Goal: Task Accomplishment & Management: Complete application form

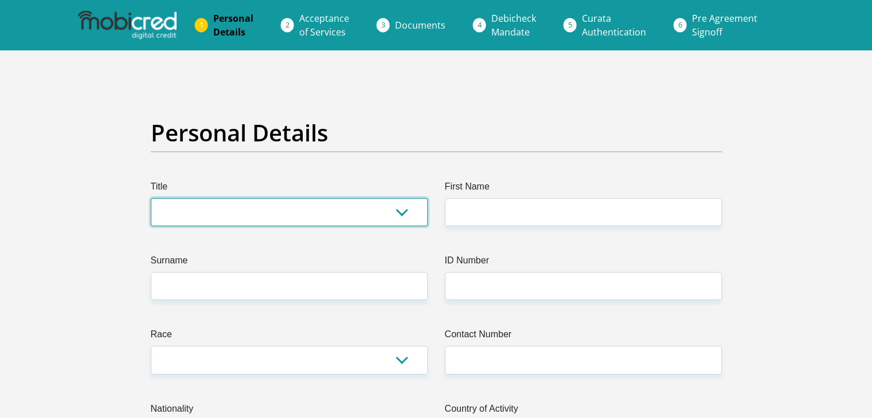
click at [401, 217] on select "Mr Ms Mrs Dr Other" at bounding box center [289, 212] width 277 height 28
select select "Mr"
click at [151, 198] on select "Mr Ms Mrs Dr Other" at bounding box center [289, 212] width 277 height 28
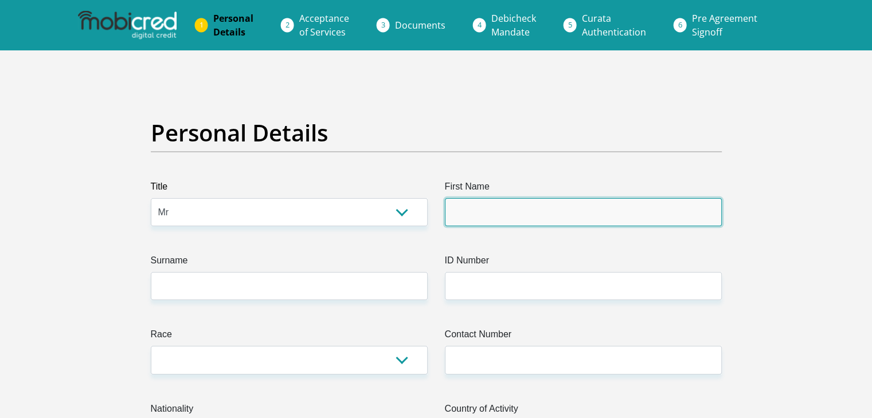
click at [523, 217] on input "First Name" at bounding box center [583, 212] width 277 height 28
type input "Athi"
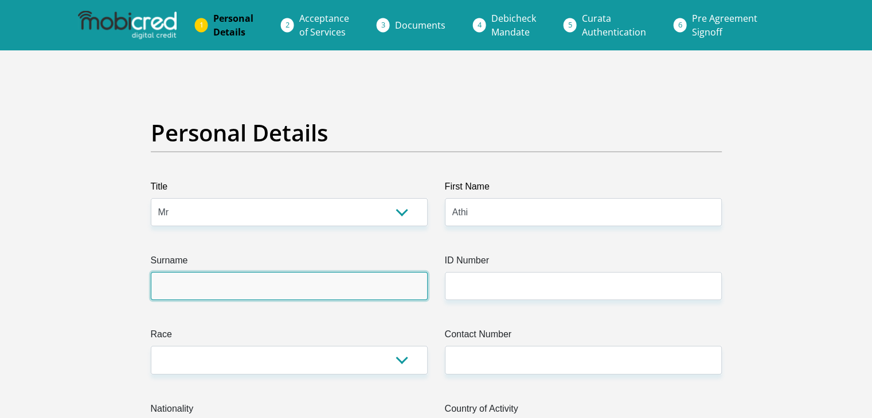
click at [282, 285] on input "Surname" at bounding box center [289, 286] width 277 height 28
type input "Ndaleni"
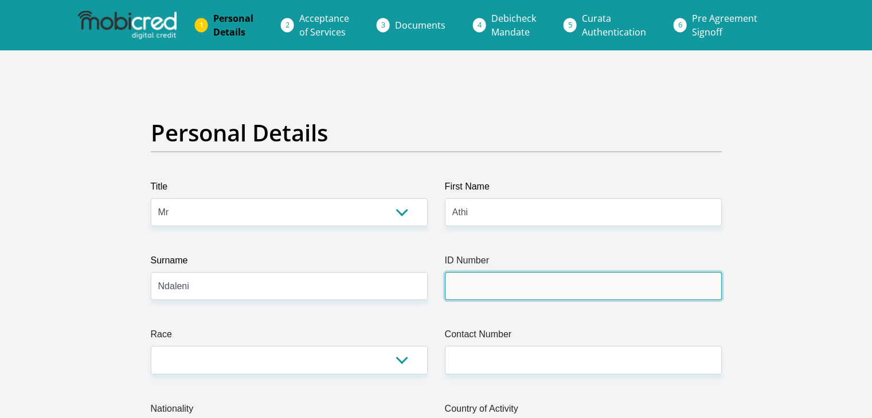
click at [491, 280] on input "ID Number" at bounding box center [583, 286] width 277 height 28
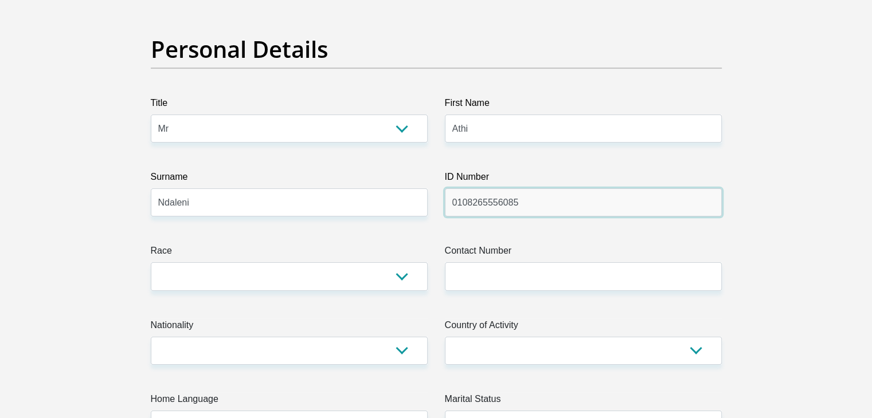
scroll to position [94, 0]
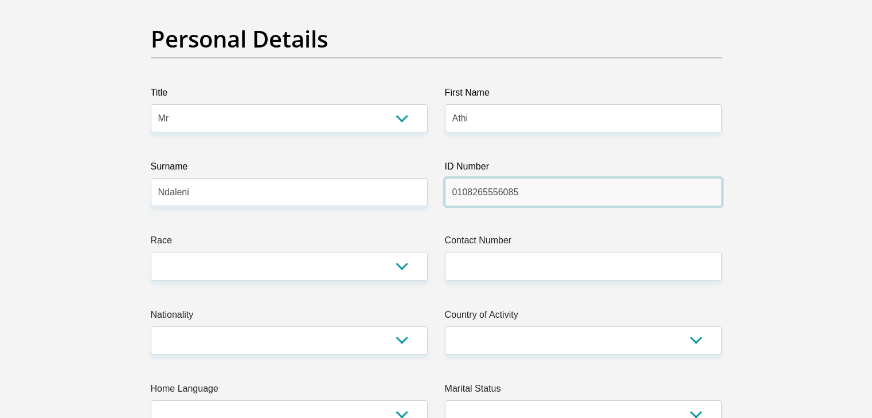
type input "0108265556085"
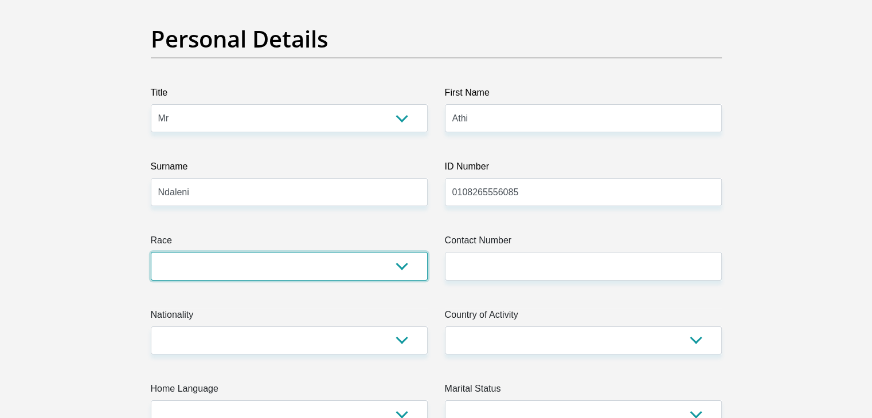
click at [383, 263] on select "Black Coloured Indian White Other" at bounding box center [289, 266] width 277 height 28
select select "1"
click at [151, 252] on select "Black Coloured Indian White Other" at bounding box center [289, 266] width 277 height 28
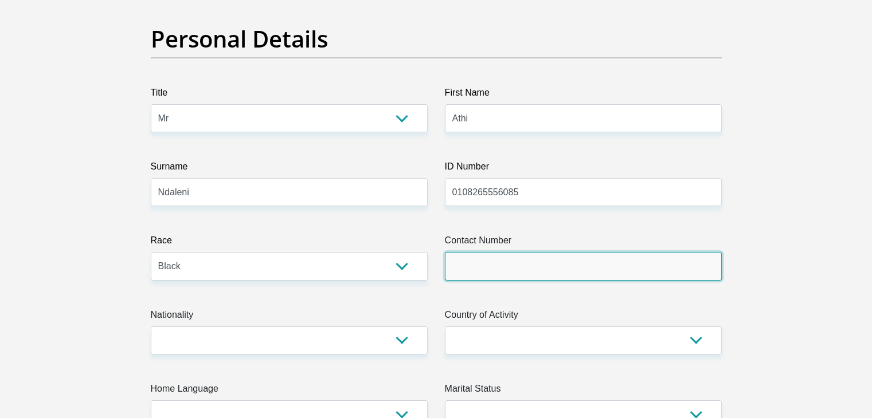
click at [496, 269] on input "Contact Number" at bounding box center [583, 266] width 277 height 28
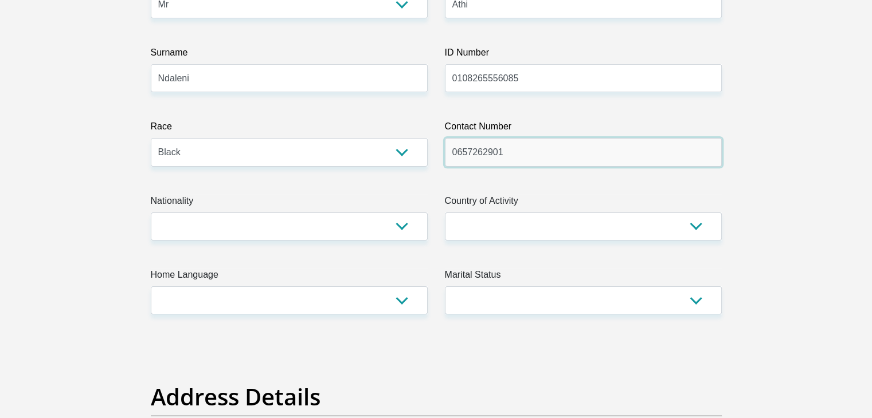
scroll to position [211, 0]
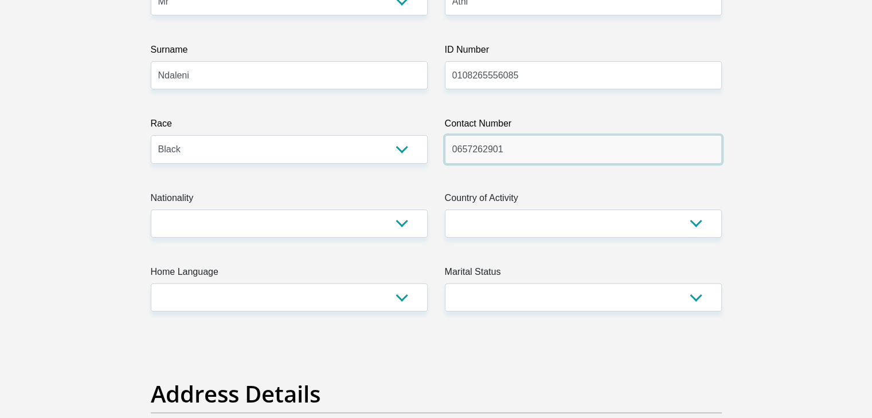
type input "0657262901"
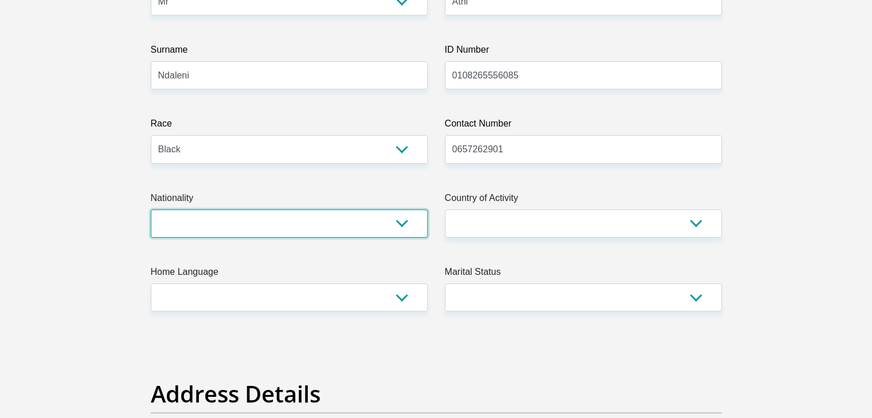
click at [362, 220] on select "South Africa Afghanistan Aland Islands Albania Algeria America Samoa American V…" at bounding box center [289, 224] width 277 height 28
select select "ZAF"
click at [151, 210] on select "South Africa Afghanistan Aland Islands Albania Algeria America Samoa American V…" at bounding box center [289, 224] width 277 height 28
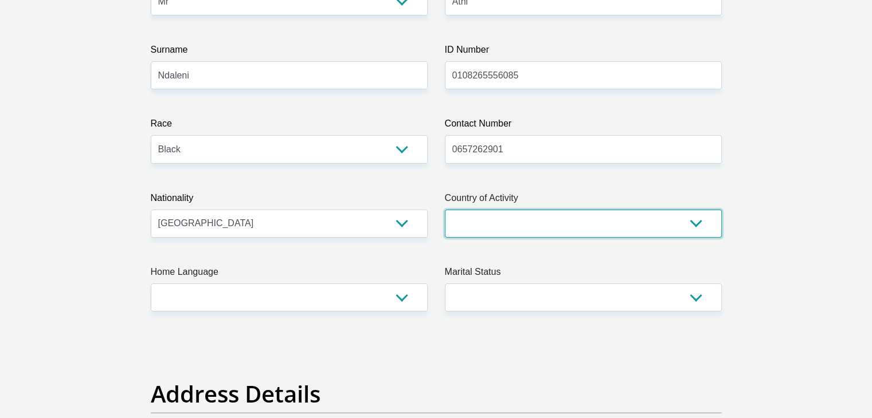
click at [477, 220] on select "South Africa Afghanistan Aland Islands Albania Algeria America Samoa American V…" at bounding box center [583, 224] width 277 height 28
select select "ZAF"
click at [445, 210] on select "South Africa Afghanistan Aland Islands Albania Algeria America Samoa American V…" at bounding box center [583, 224] width 277 height 28
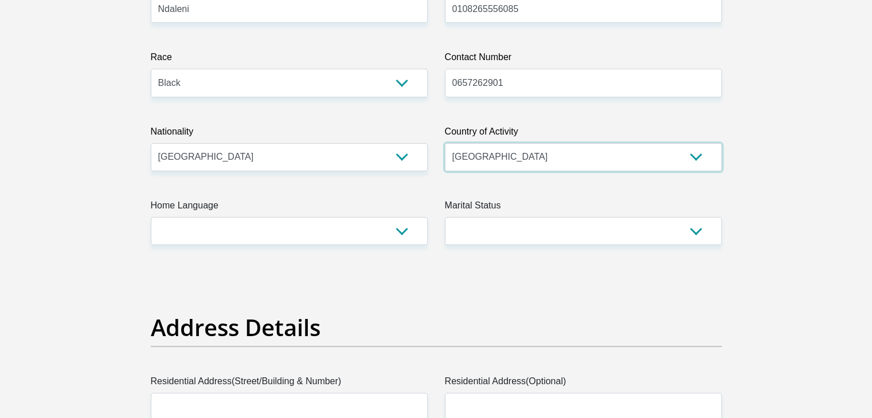
scroll to position [279, 0]
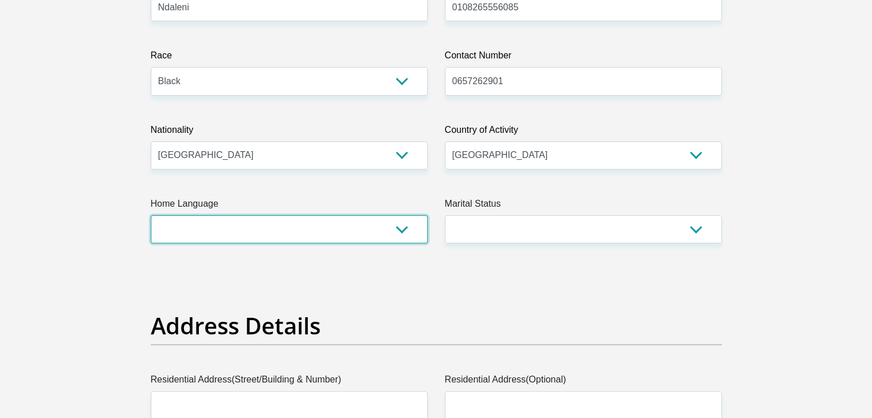
click at [388, 228] on select "Afrikaans English Sepedi South Ndebele Southern Sotho Swati Tsonga Tswana Venda…" at bounding box center [289, 230] width 277 height 28
select select "xho"
click at [151, 216] on select "Afrikaans English Sepedi South Ndebele Southern Sotho Swati Tsonga Tswana Venda…" at bounding box center [289, 230] width 277 height 28
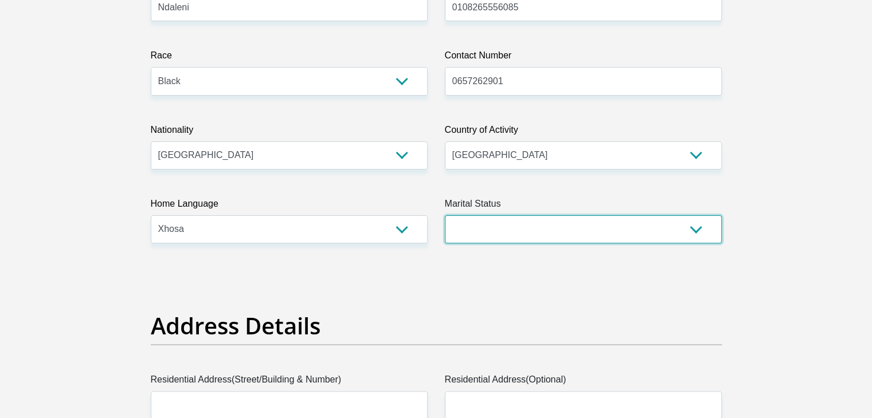
click at [473, 229] on select "Married ANC Single Divorced Widowed Married COP or Customary Law" at bounding box center [583, 230] width 277 height 28
select select "2"
click at [445, 216] on select "Married ANC Single Divorced Widowed Married COP or Customary Law" at bounding box center [583, 230] width 277 height 28
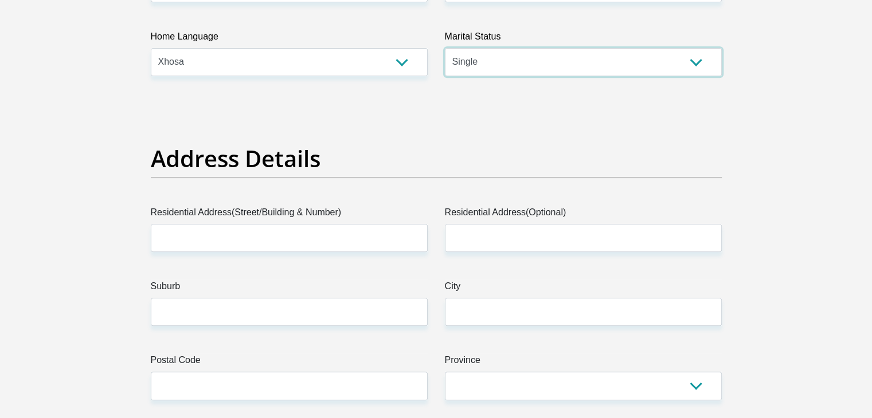
scroll to position [452, 0]
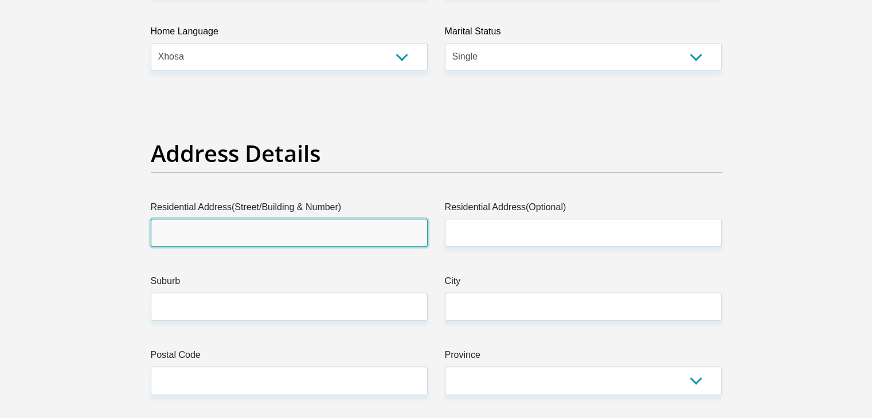
click at [402, 234] on input "Residential Address(Street/Building & Number)" at bounding box center [289, 233] width 277 height 28
click at [286, 236] on input "Residential Address(Street/Building & Number)" at bounding box center [289, 233] width 277 height 28
type input "42A St Peters Street"
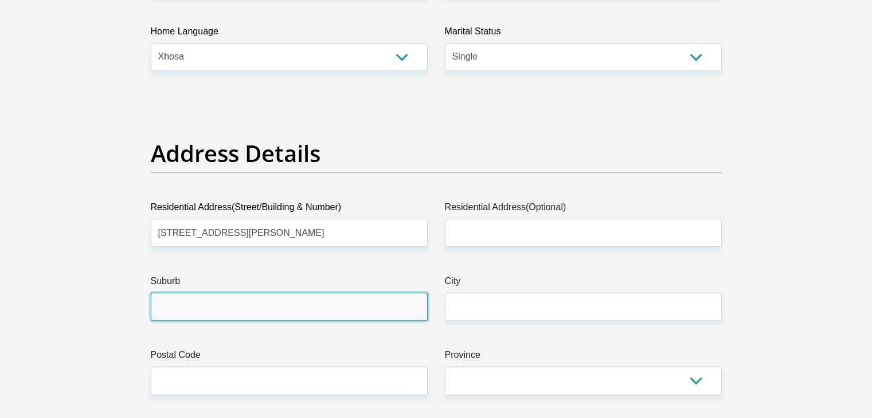
click at [256, 305] on input "Suburb" at bounding box center [289, 307] width 277 height 28
type input "Southernwood"
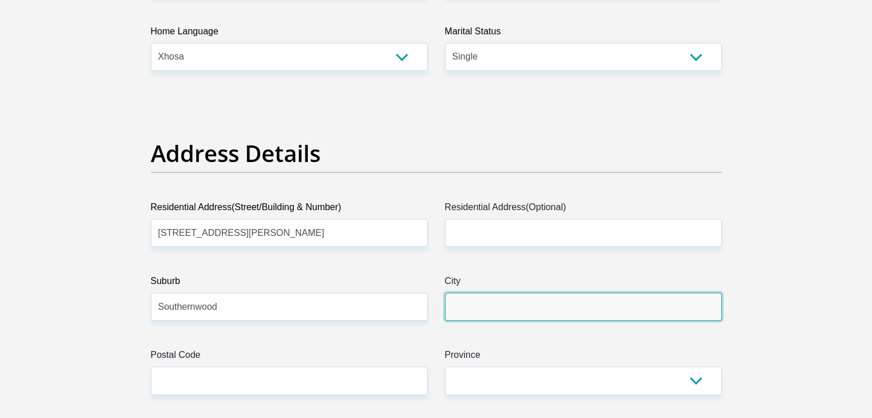
click at [470, 303] on input "City" at bounding box center [583, 307] width 277 height 28
click at [471, 311] on input "EEast London" at bounding box center [583, 307] width 277 height 28
type input "East London"
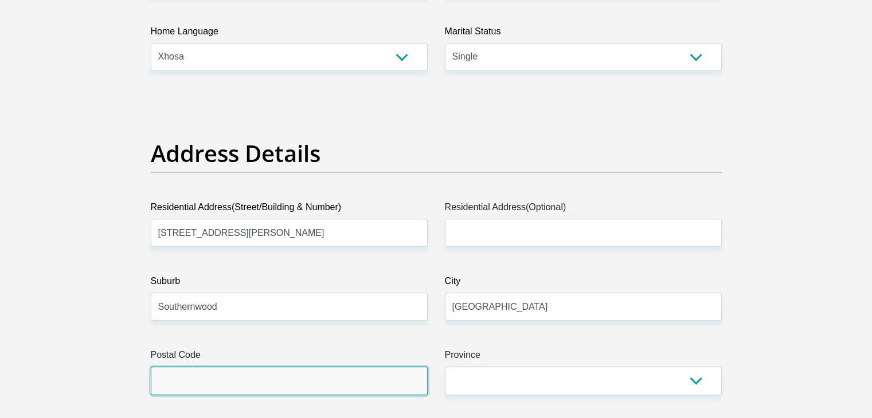
click at [342, 380] on input "Postal Code" at bounding box center [289, 381] width 277 height 28
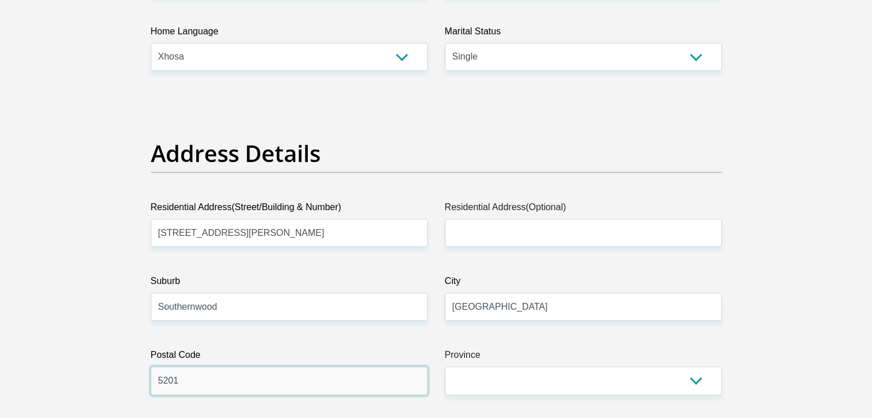
type input "5201"
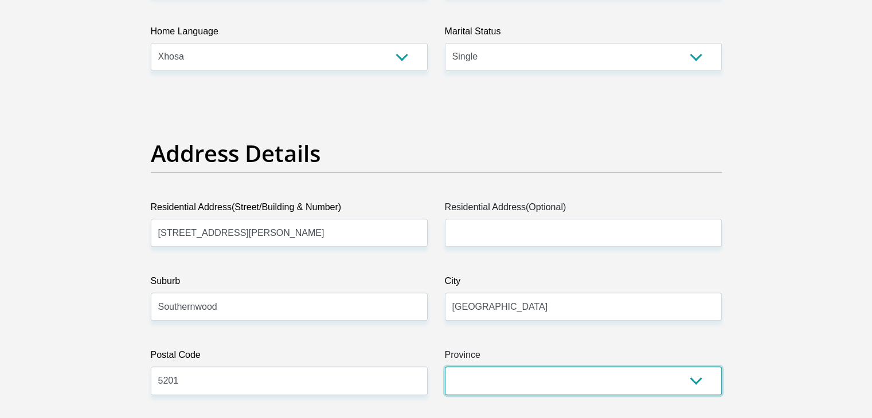
click at [697, 379] on select "Eastern Cape Free State Gauteng KwaZulu-Natal Limpopo Mpumalanga Northern Cape …" at bounding box center [583, 381] width 277 height 28
select select "[GEOGRAPHIC_DATA]"
click at [445, 367] on select "Eastern Cape Free State Gauteng KwaZulu-Natal Limpopo Mpumalanga Northern Cape …" at bounding box center [583, 381] width 277 height 28
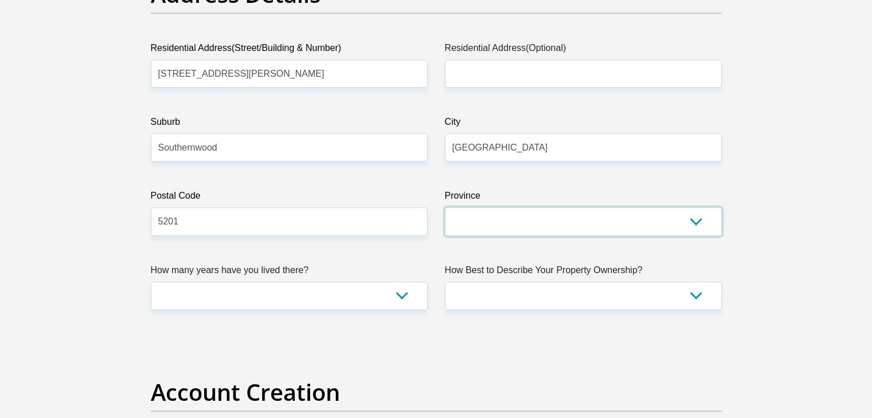
scroll to position [617, 0]
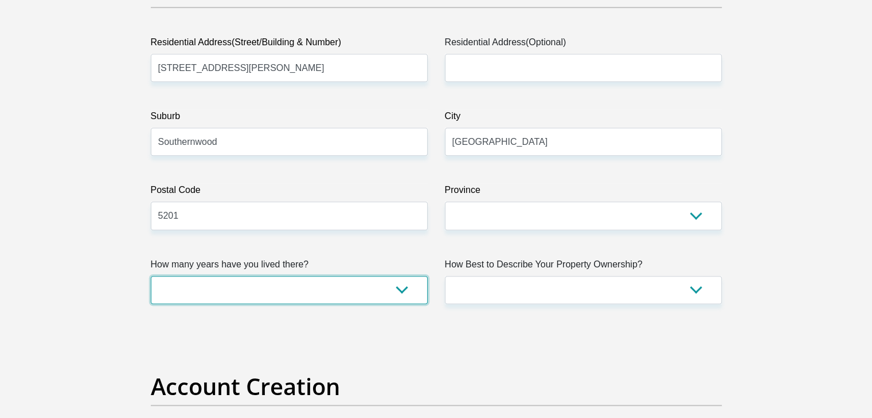
click at [398, 283] on select "less than 1 year 1-3 years 3-5 years 5+ years" at bounding box center [289, 290] width 277 height 28
select select "2"
click at [151, 276] on select "less than 1 year 1-3 years 3-5 years 5+ years" at bounding box center [289, 290] width 277 height 28
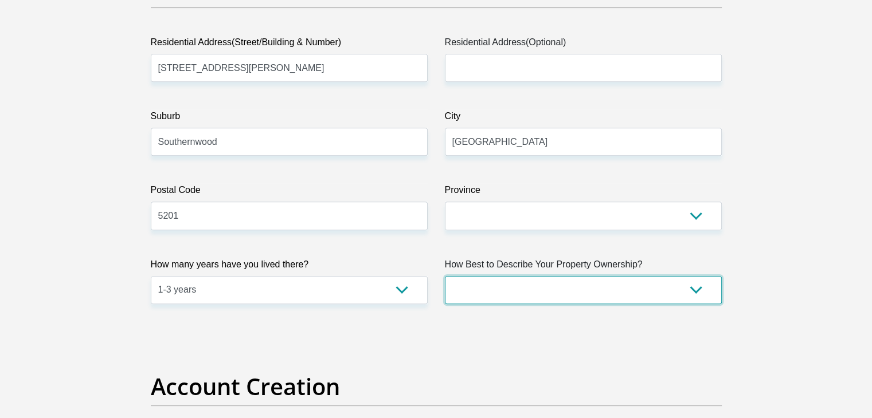
click at [476, 299] on select "Owned Rented Family Owned Company Dwelling" at bounding box center [583, 290] width 277 height 28
select select "Rented"
click at [445, 276] on select "Owned Rented Family Owned Company Dwelling" at bounding box center [583, 290] width 277 height 28
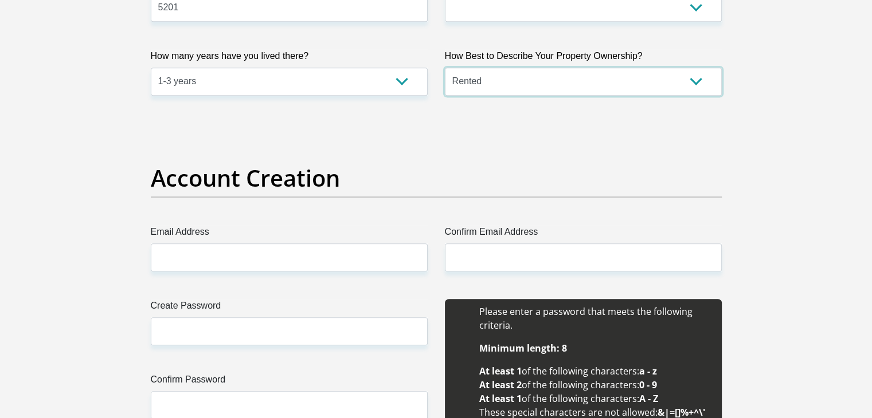
scroll to position [830, 0]
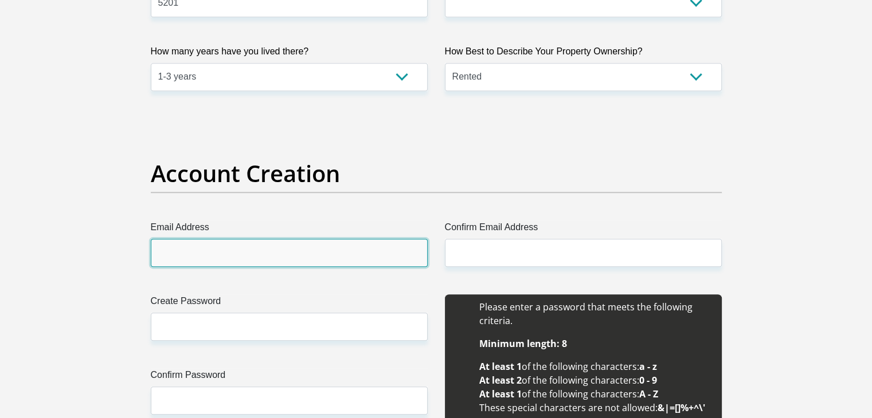
click at [254, 249] on input "Email Address" at bounding box center [289, 253] width 277 height 28
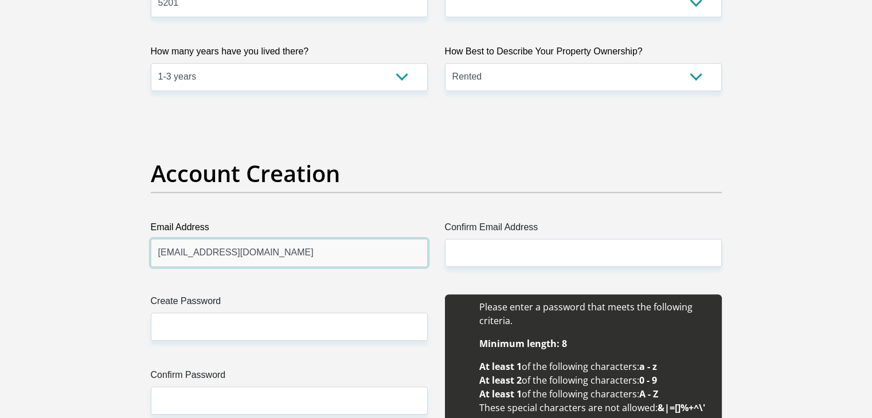
type input "athindaleni01@gmail.com"
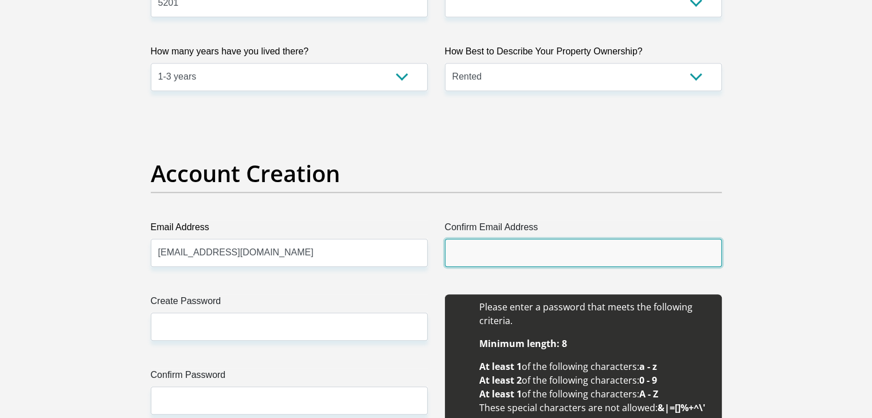
click at [461, 246] on input "Confirm Email Address" at bounding box center [583, 253] width 277 height 28
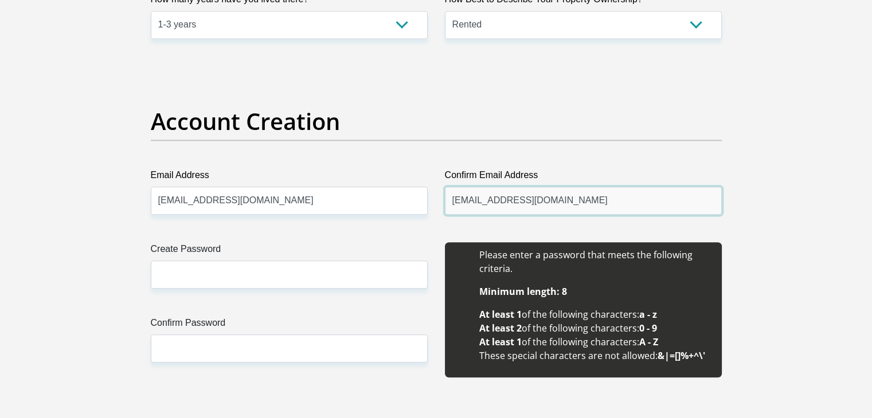
scroll to position [888, 0]
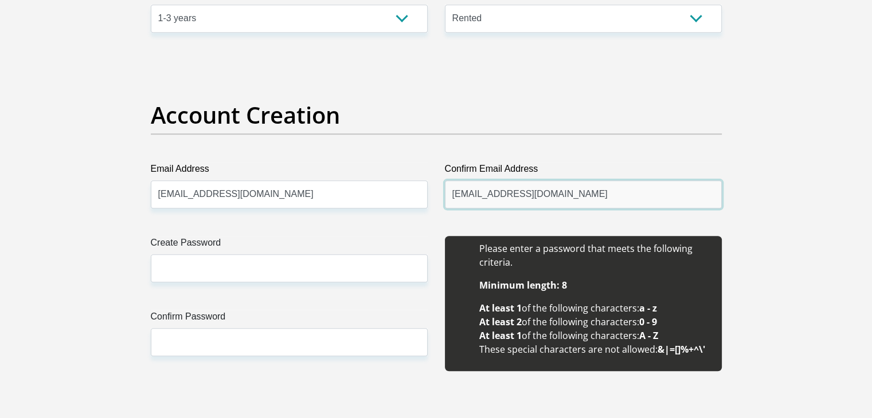
type input "athindaleni01@gmail.com"
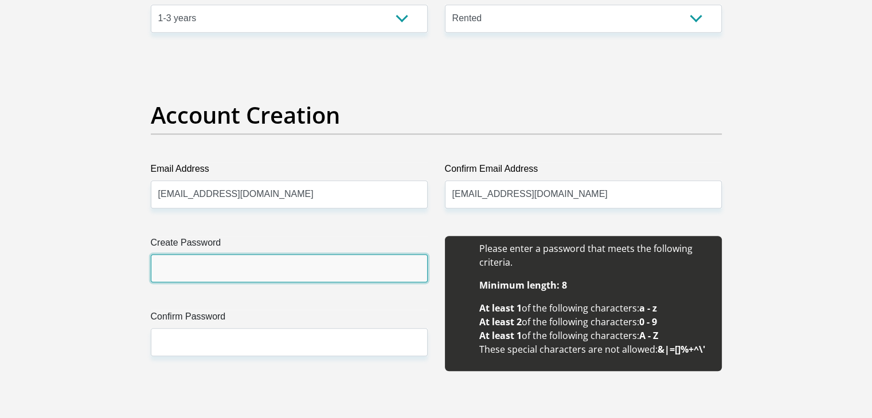
click at [283, 260] on input "Create Password" at bounding box center [289, 268] width 277 height 28
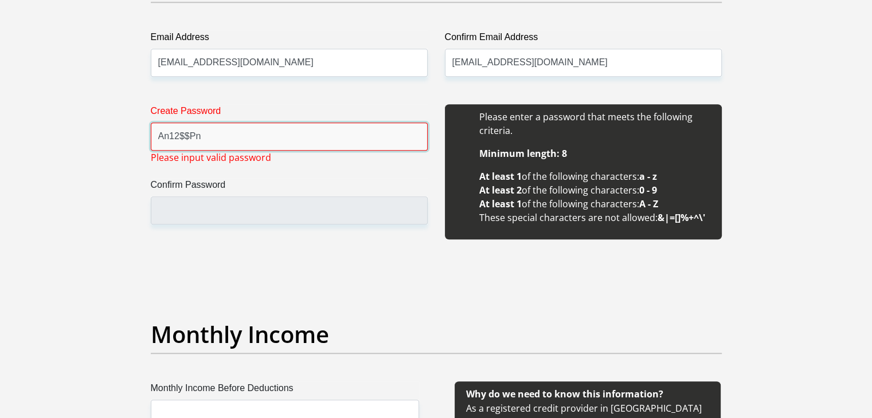
scroll to position [1022, 0]
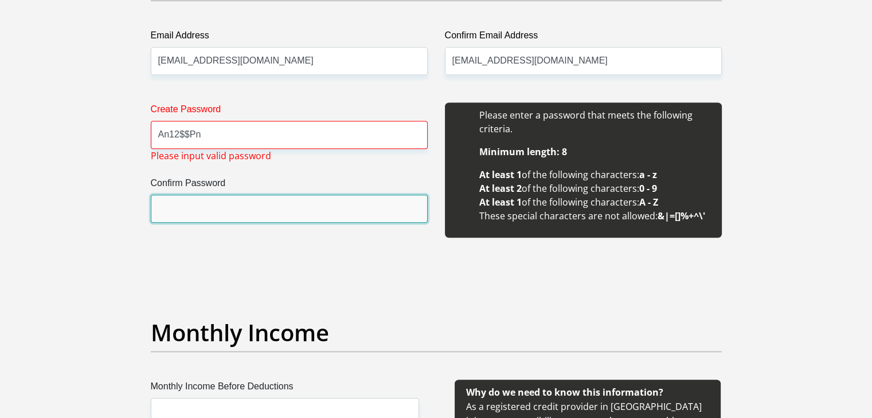
click at [286, 214] on input "Confirm Password" at bounding box center [289, 209] width 277 height 28
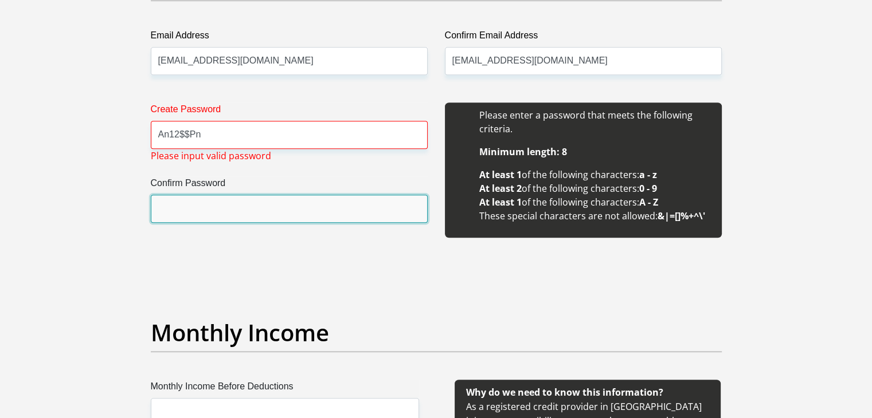
click at [286, 214] on input "Confirm Password" at bounding box center [289, 209] width 277 height 28
drag, startPoint x: 286, startPoint y: 214, endPoint x: 282, endPoint y: 205, distance: 10.0
click at [282, 205] on input "Confirm Password" at bounding box center [289, 209] width 277 height 28
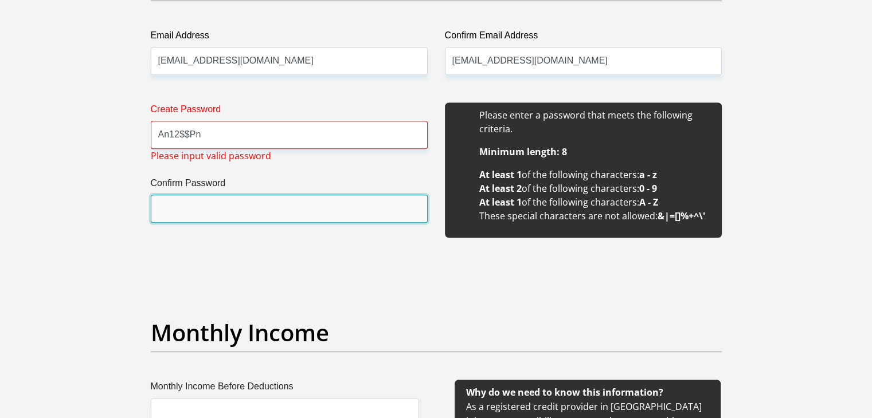
click at [282, 205] on input "Confirm Password" at bounding box center [289, 209] width 277 height 28
drag, startPoint x: 282, startPoint y: 205, endPoint x: 211, endPoint y: 237, distance: 78.0
click at [211, 237] on div "Create Password An12$$Pn Please input valid password Confirm Password" at bounding box center [289, 177] width 294 height 148
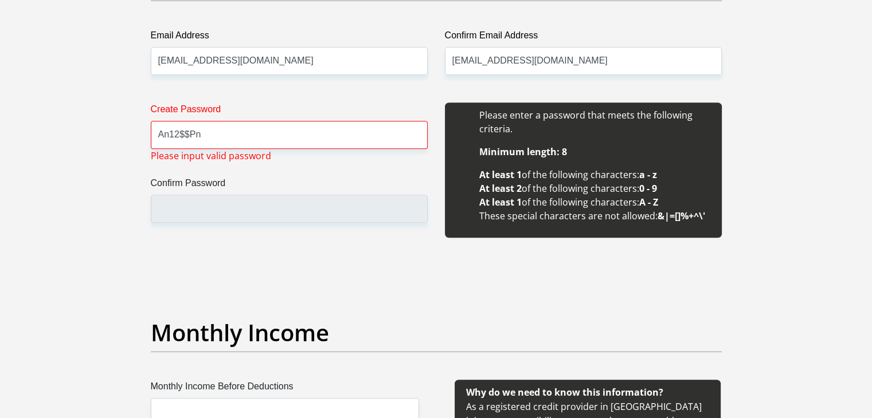
click at [211, 237] on div "Create Password An12$$Pn Please input valid password Confirm Password" at bounding box center [289, 177] width 294 height 148
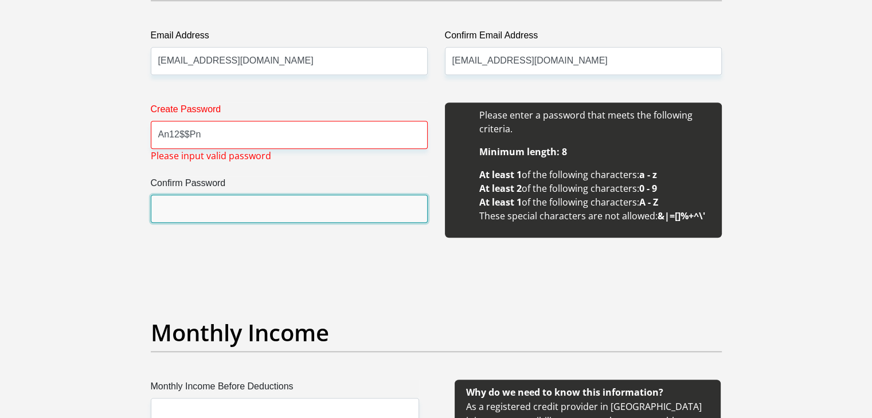
click at [198, 217] on input "Confirm Password" at bounding box center [289, 209] width 277 height 28
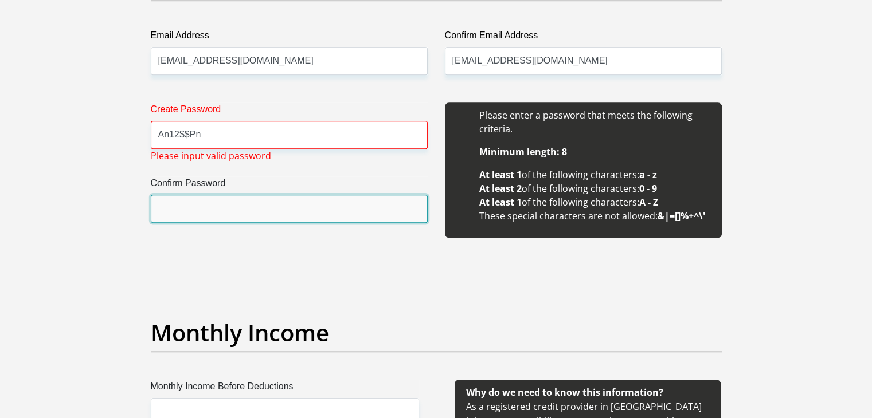
drag, startPoint x: 198, startPoint y: 217, endPoint x: 205, endPoint y: 198, distance: 20.7
click at [205, 198] on input "Confirm Password" at bounding box center [289, 209] width 277 height 28
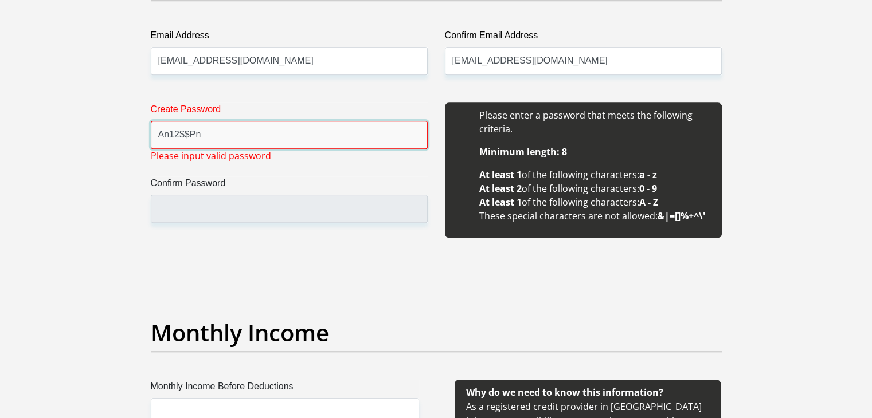
click at [217, 138] on input "An12$$Pn" at bounding box center [289, 135] width 277 height 28
type input "A"
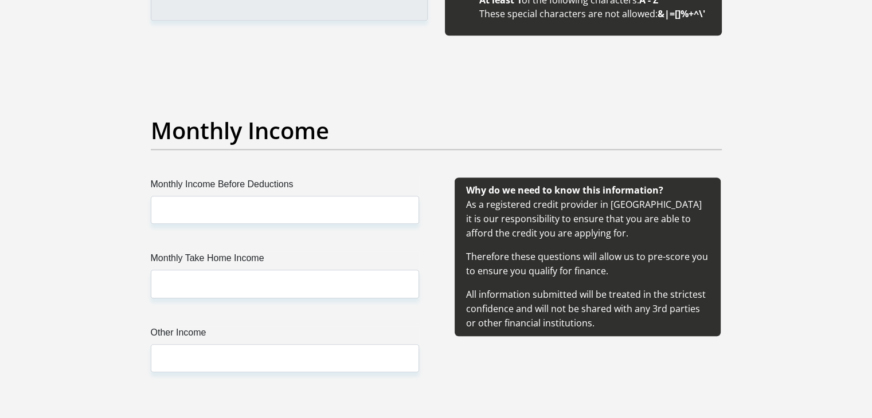
scroll to position [1242, 0]
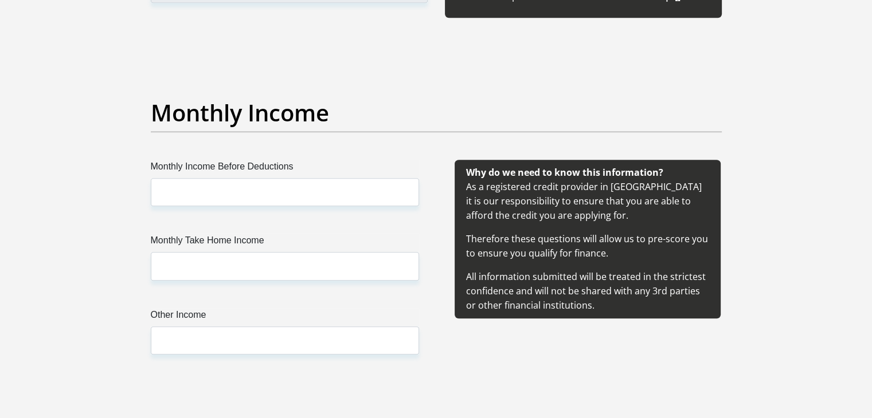
type input "An12%$#Pna"
click at [217, 173] on label "Monthly Income Before Deductions" at bounding box center [285, 169] width 268 height 18
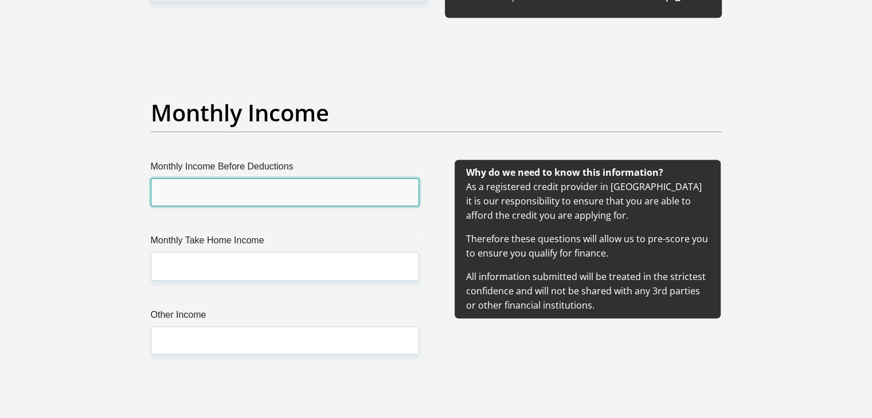
click at [217, 178] on input "Monthly Income Before Deductions" at bounding box center [285, 192] width 268 height 28
click at [210, 180] on input "Monthly Income Before Deductions" at bounding box center [285, 192] width 268 height 28
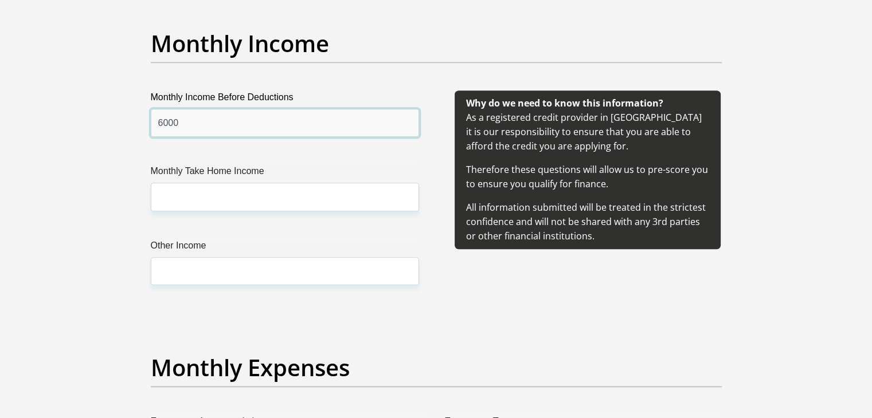
scroll to position [1314, 0]
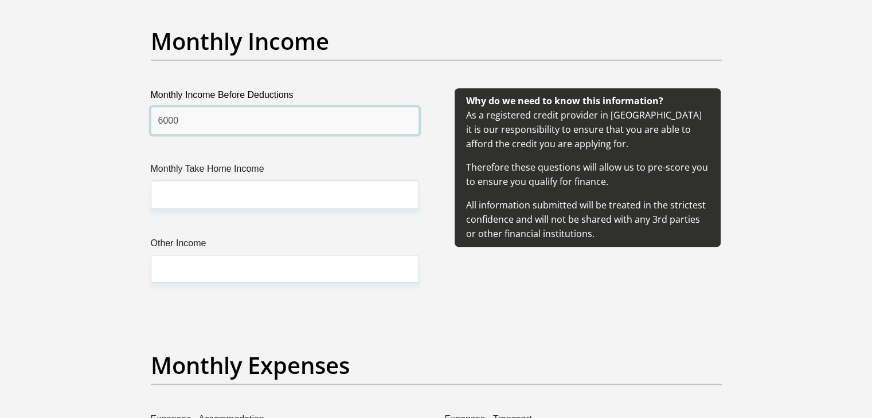
type input "6000"
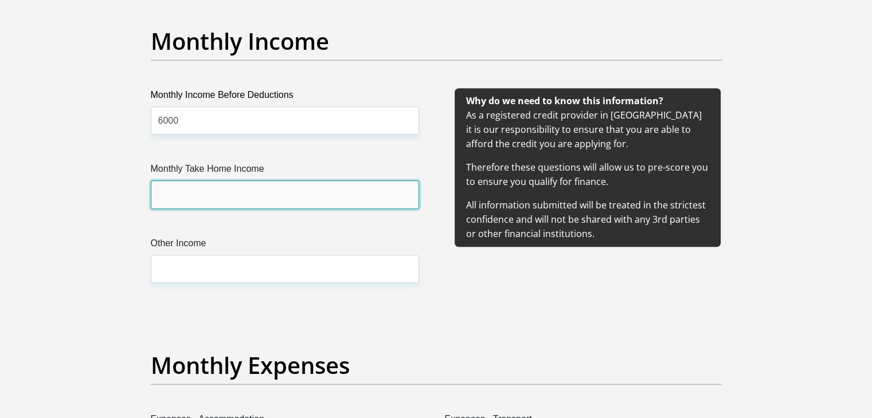
click at [224, 189] on input "Monthly Take Home Income" at bounding box center [285, 195] width 268 height 28
type input "2000"
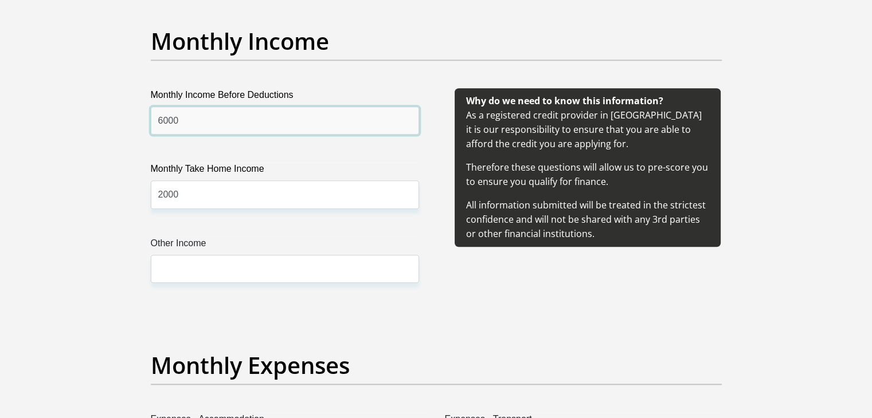
click at [216, 114] on input "6000" at bounding box center [285, 121] width 268 height 28
type input "6"
type input "7000"
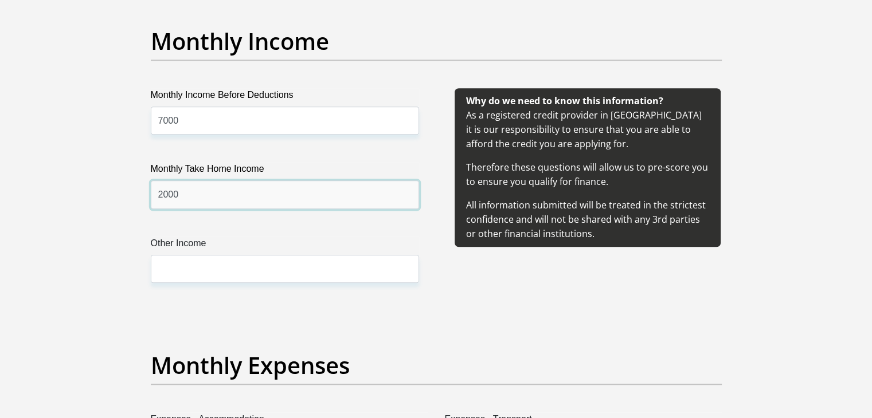
click at [159, 192] on input "2000" at bounding box center [285, 195] width 268 height 28
click at [181, 193] on input "2000" at bounding box center [285, 195] width 268 height 28
type input "2"
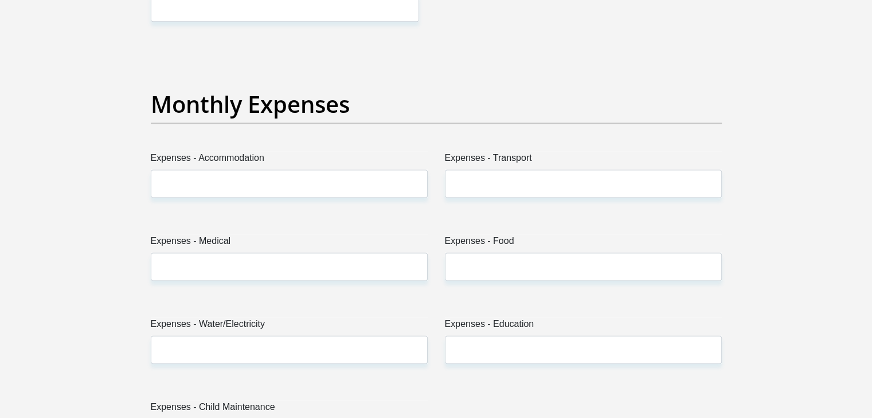
scroll to position [1581, 0]
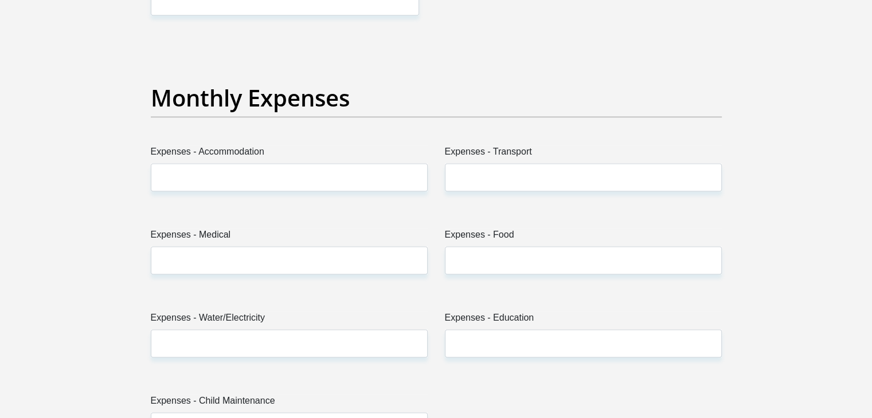
type input "6200"
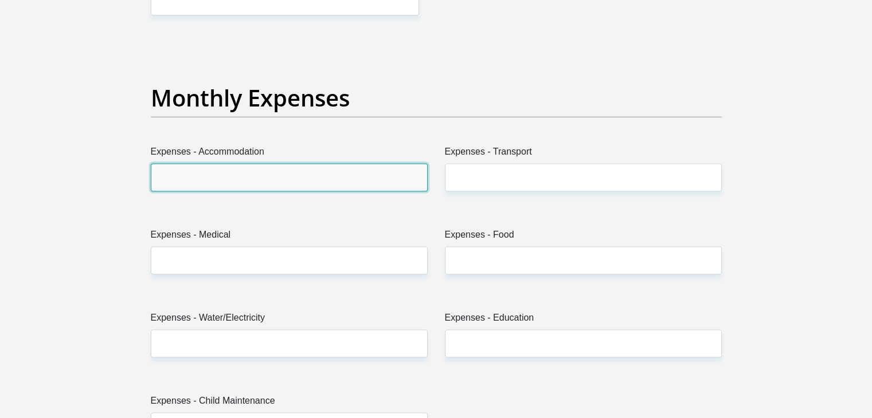
click at [235, 183] on input "Expenses - Accommodation" at bounding box center [289, 177] width 277 height 28
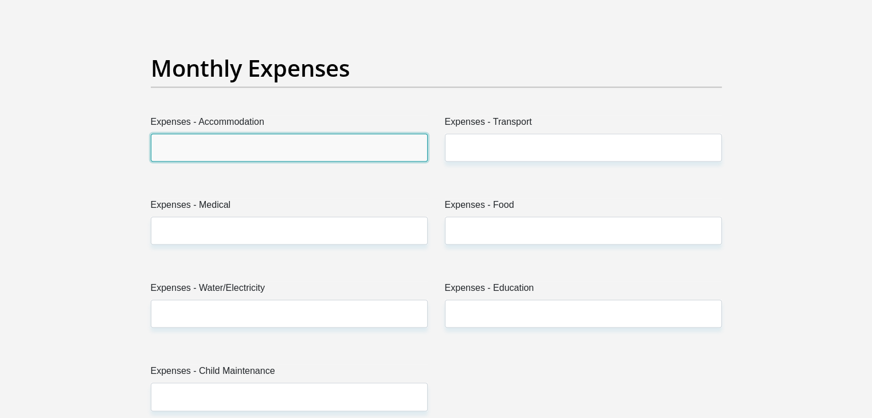
scroll to position [1605, 0]
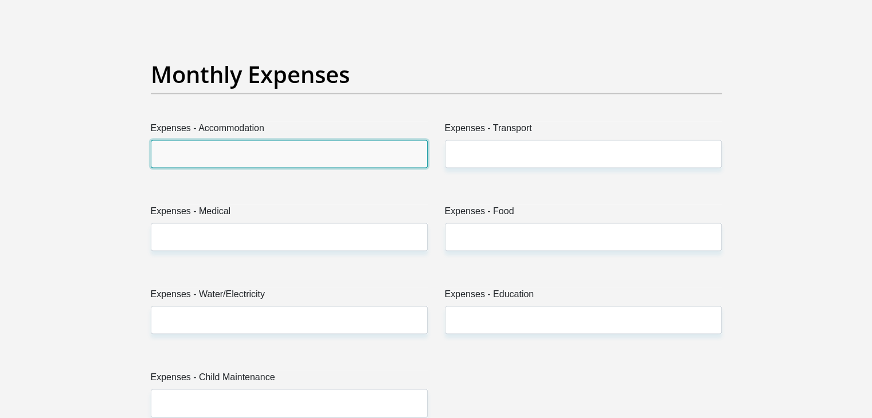
click at [202, 162] on input "Expenses - Accommodation" at bounding box center [289, 154] width 277 height 28
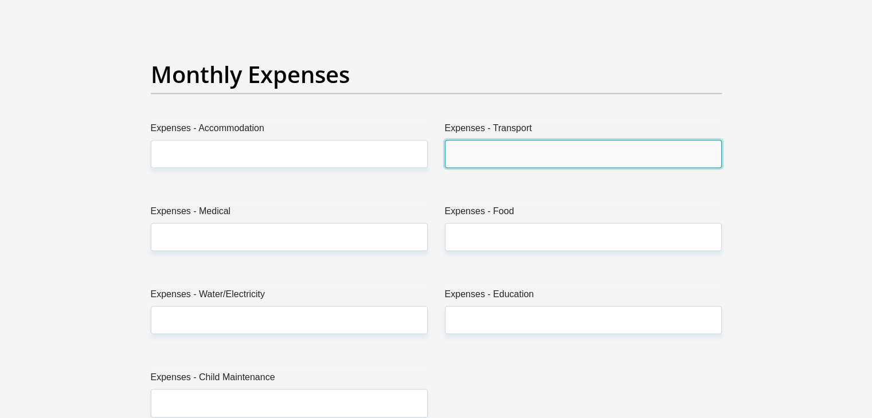
click at [462, 158] on input "Expenses - Transport" at bounding box center [583, 154] width 277 height 28
type input "500"
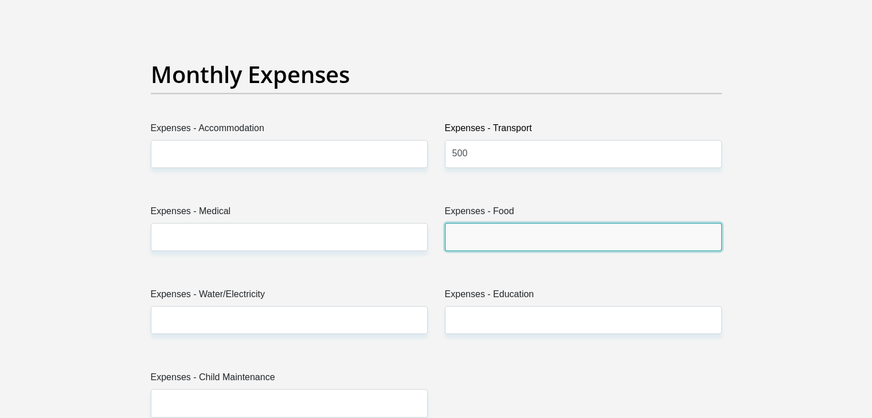
click at [468, 240] on input "Expenses - Food" at bounding box center [583, 237] width 277 height 28
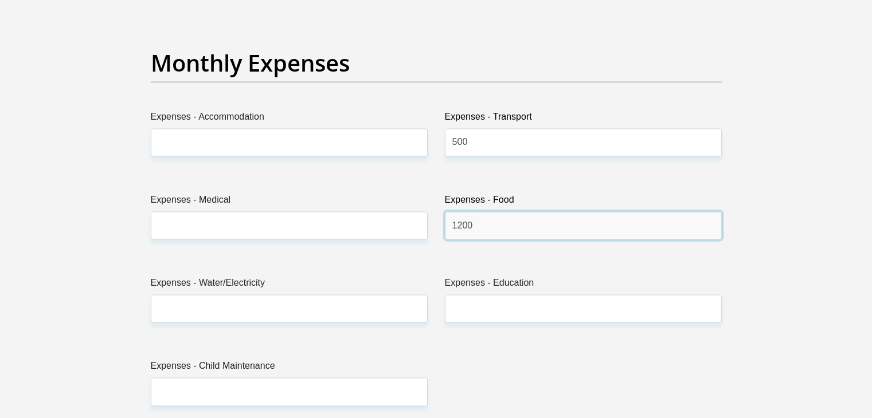
scroll to position [1614, 0]
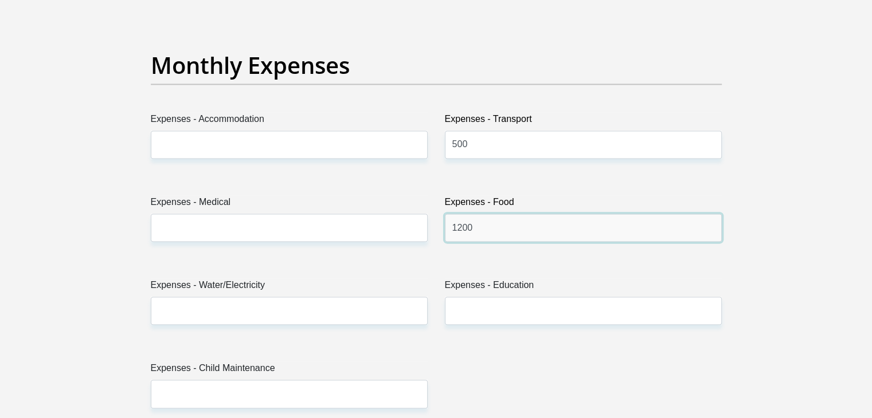
type input "1200"
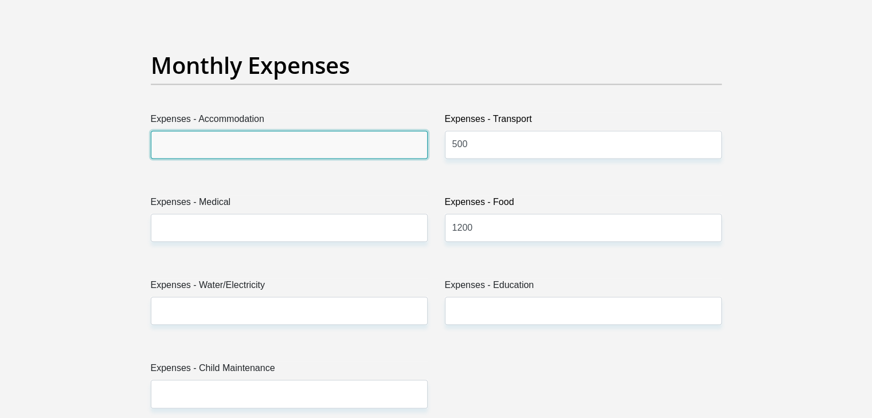
click at [242, 148] on input "Expenses - Accommodation" at bounding box center [289, 145] width 277 height 28
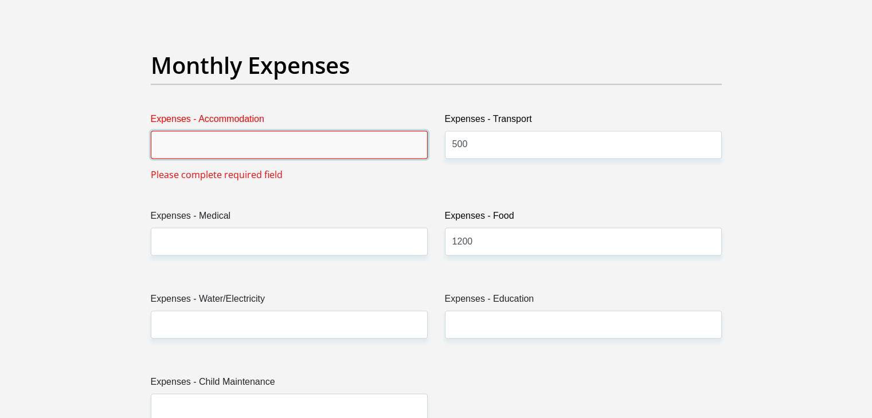
click at [242, 148] on input "Expenses - Accommodation" at bounding box center [289, 145] width 277 height 28
click at [142, 151] on div "Expenses - Accommodation Please complete required field" at bounding box center [289, 146] width 294 height 69
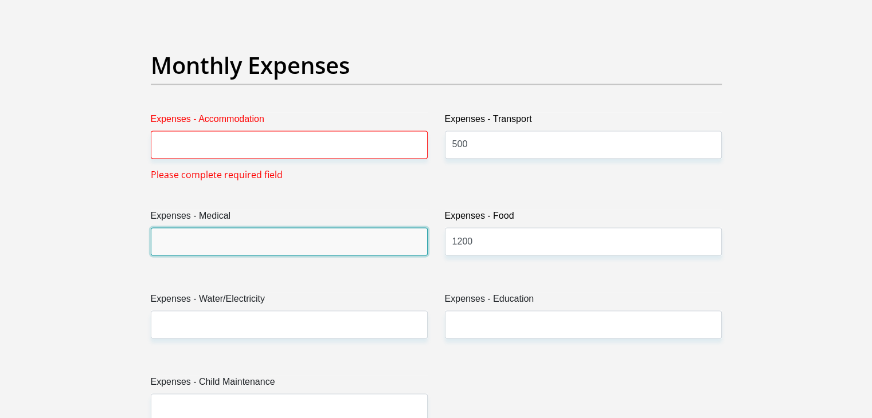
click at [173, 232] on input "Expenses - Medical" at bounding box center [289, 242] width 277 height 28
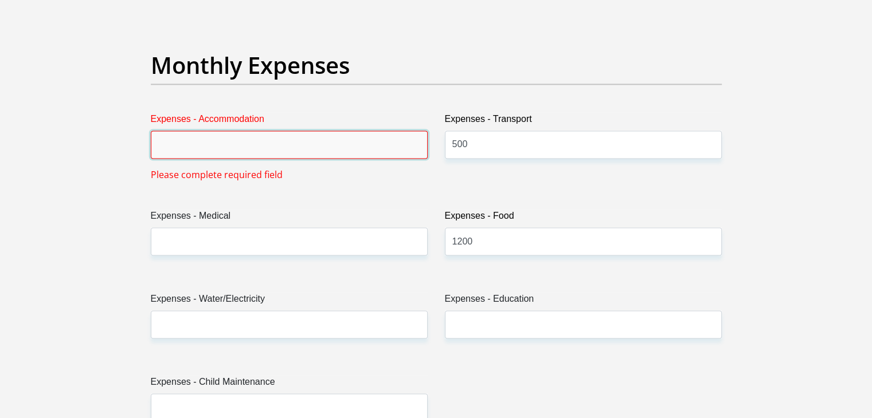
click at [161, 147] on input "Expenses - Accommodation" at bounding box center [289, 145] width 277 height 28
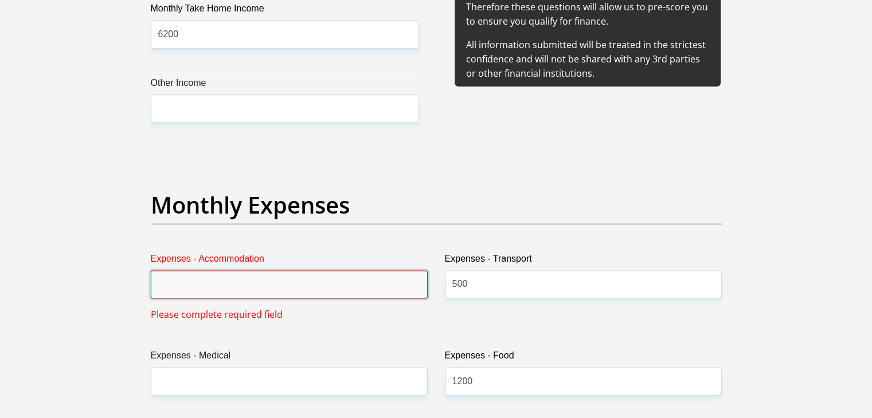
scroll to position [1480, 0]
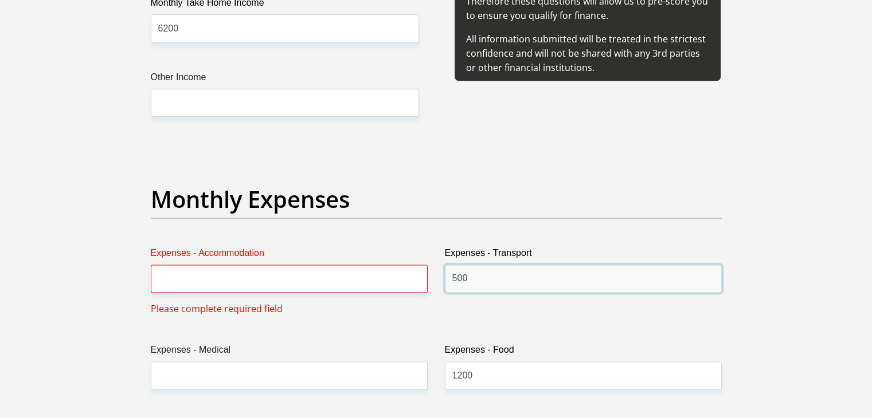
click at [475, 281] on input "500" at bounding box center [583, 279] width 277 height 28
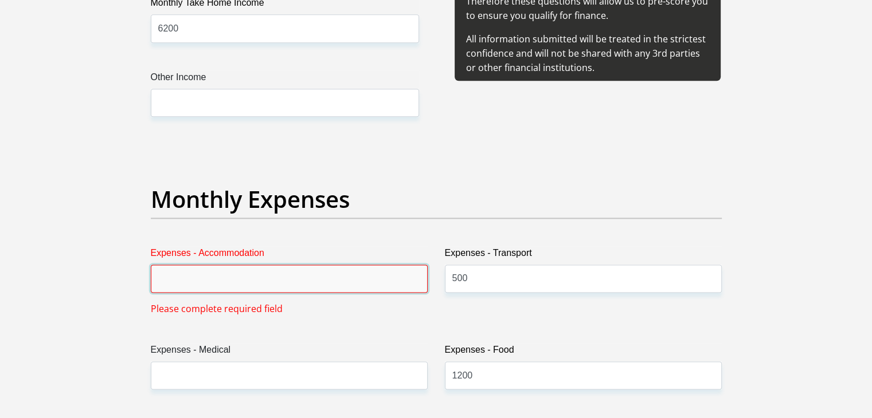
click at [343, 284] on input "Expenses - Accommodation" at bounding box center [289, 279] width 277 height 28
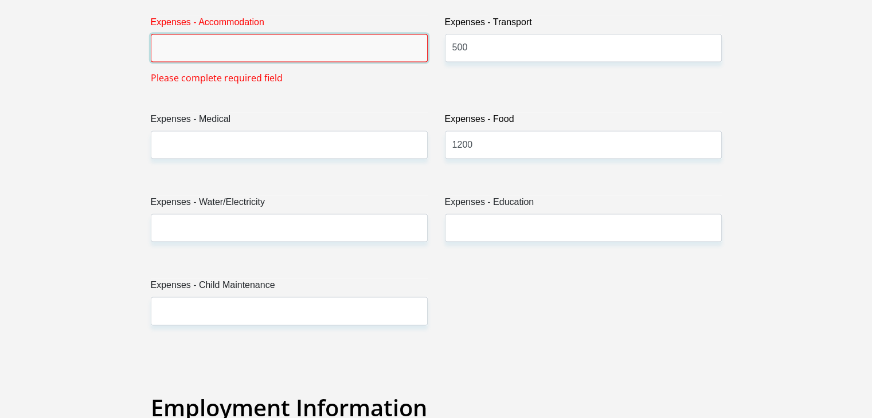
scroll to position [1722, 0]
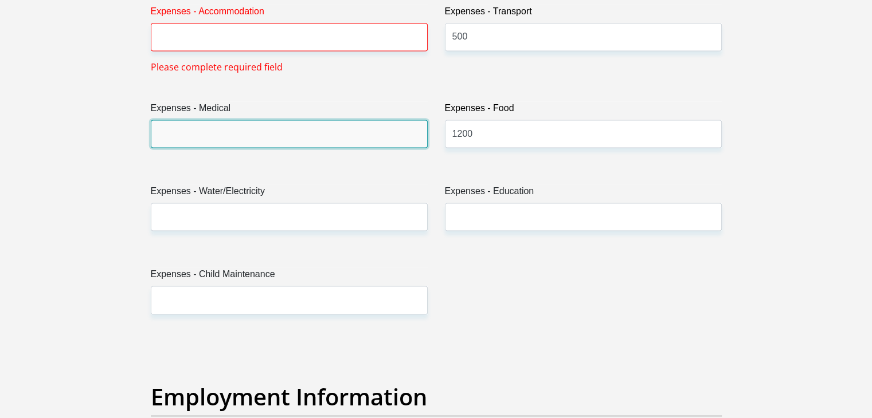
click at [214, 137] on input "Expenses - Medical" at bounding box center [289, 134] width 277 height 28
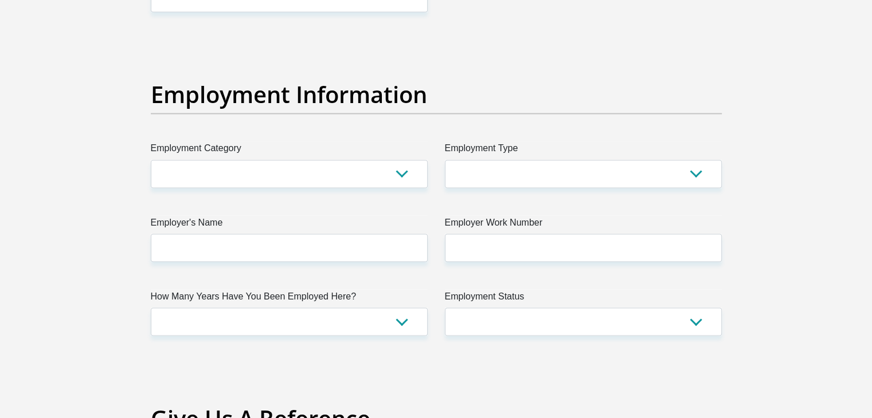
scroll to position [2030, 0]
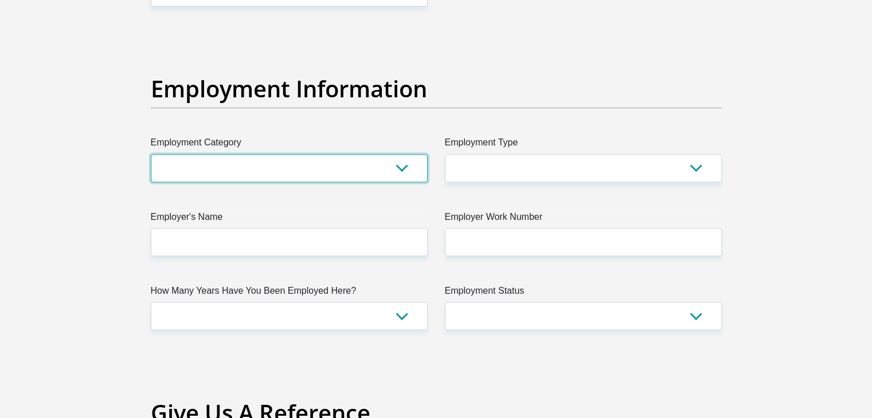
click at [225, 164] on select "AGRICULTURE ALCOHOL & TOBACCO CONSTRUCTION MATERIALS METALLURGY EQUIPMENT FOR R…" at bounding box center [289, 168] width 277 height 28
click at [286, 166] on select "AGRICULTURE ALCOHOL & TOBACCO CONSTRUCTION MATERIALS METALLURGY EQUIPMENT FOR R…" at bounding box center [289, 168] width 277 height 28
click at [336, 163] on select "AGRICULTURE ALCOHOL & TOBACCO CONSTRUCTION MATERIALS METALLURGY EQUIPMENT FOR R…" at bounding box center [289, 168] width 277 height 28
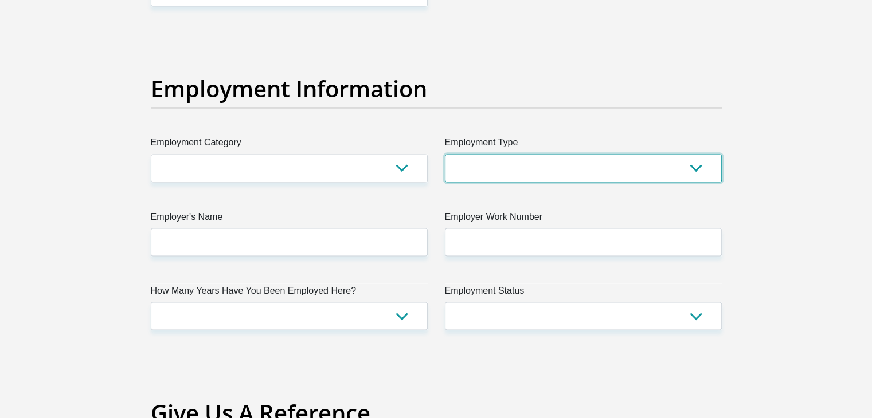
click at [589, 163] on select "College/Lecturer Craft Seller Creative Driver Executive Farmer Forces - Non Com…" at bounding box center [583, 168] width 277 height 28
select select "Sales"
click at [445, 154] on select "College/Lecturer Craft Seller Creative Driver Executive Farmer Forces - Non Com…" at bounding box center [583, 168] width 277 height 28
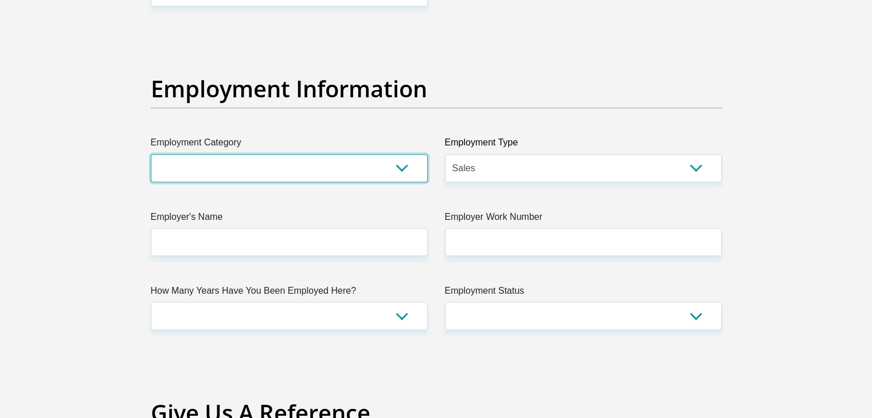
click at [351, 162] on select "AGRICULTURE ALCOHOL & TOBACCO CONSTRUCTION MATERIALS METALLURGY EQUIPMENT FOR R…" at bounding box center [289, 168] width 277 height 28
select select "17"
click at [151, 154] on select "AGRICULTURE ALCOHOL & TOBACCO CONSTRUCTION MATERIALS METALLURGY EQUIPMENT FOR R…" at bounding box center [289, 168] width 277 height 28
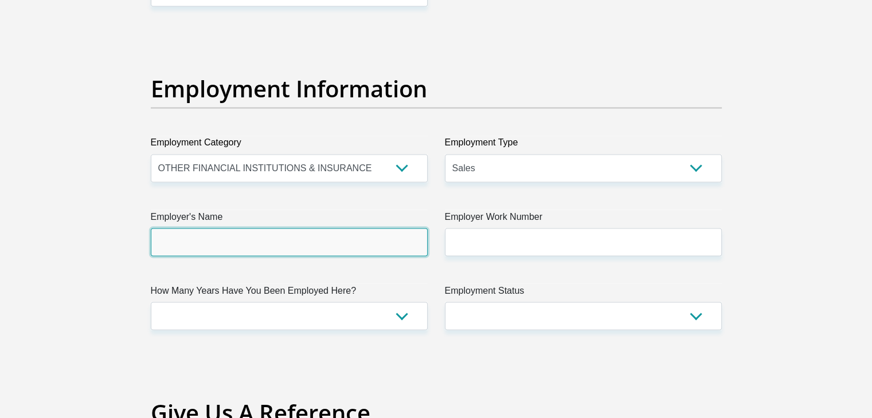
click at [261, 254] on input "Employer's Name" at bounding box center [289, 242] width 277 height 28
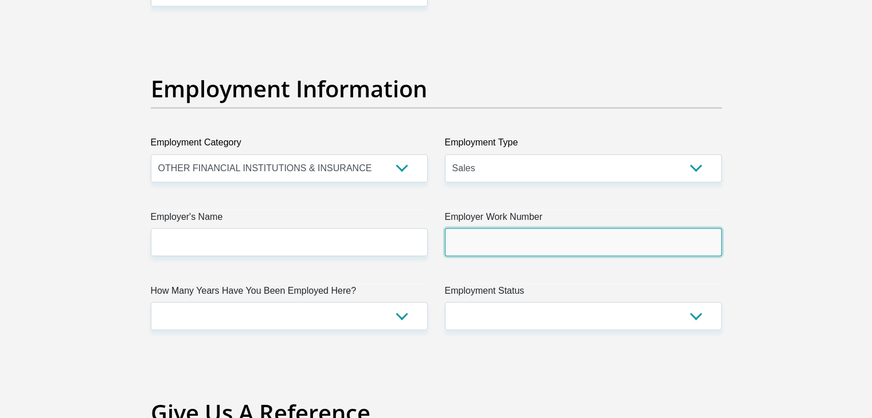
click at [460, 236] on input "Employer Work Number" at bounding box center [583, 242] width 277 height 28
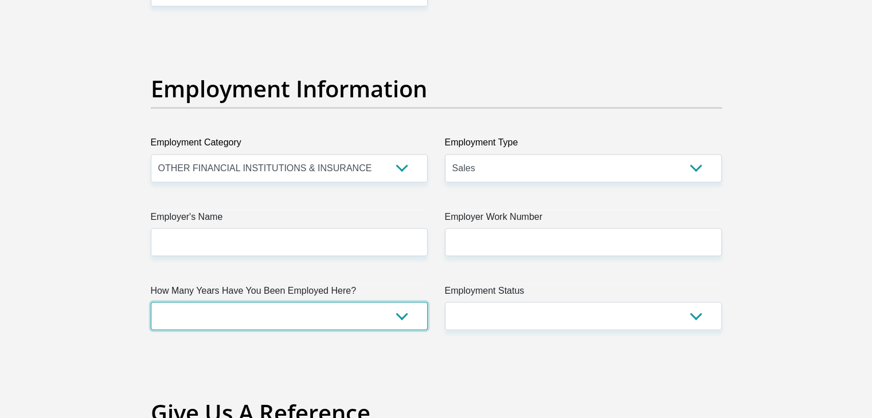
click at [348, 310] on select "less than 1 year 1-3 years 3-5 years 5+ years" at bounding box center [289, 316] width 277 height 28
select select "6"
click at [151, 302] on select "less than 1 year 1-3 years 3-5 years 5+ years" at bounding box center [289, 316] width 277 height 28
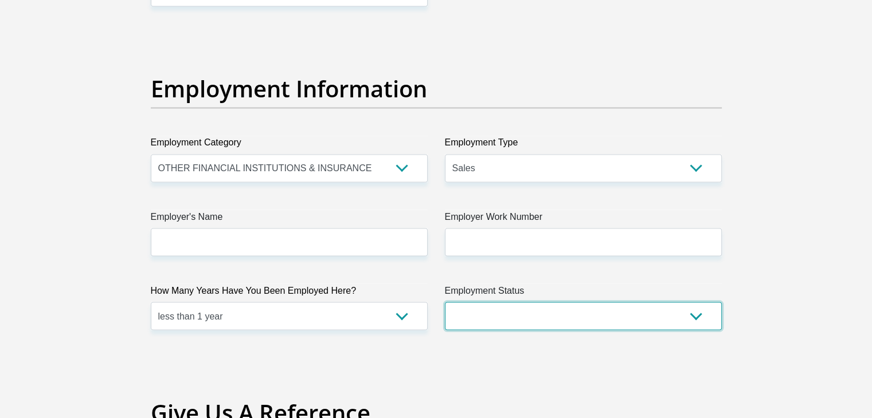
click at [489, 305] on select "Permanent/Full-time Part-time/Casual Contract Worker Self-Employed Housewife Re…" at bounding box center [583, 316] width 277 height 28
select select "1"
click at [445, 302] on select "Permanent/Full-time Part-time/Casual Contract Worker Self-Employed Housewife Re…" at bounding box center [583, 316] width 277 height 28
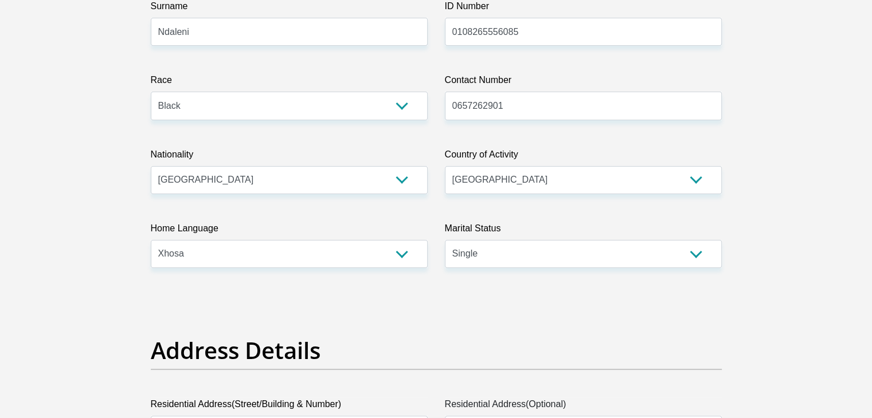
scroll to position [0, 0]
